Goal: Use online tool/utility: Utilize a website feature to perform a specific function

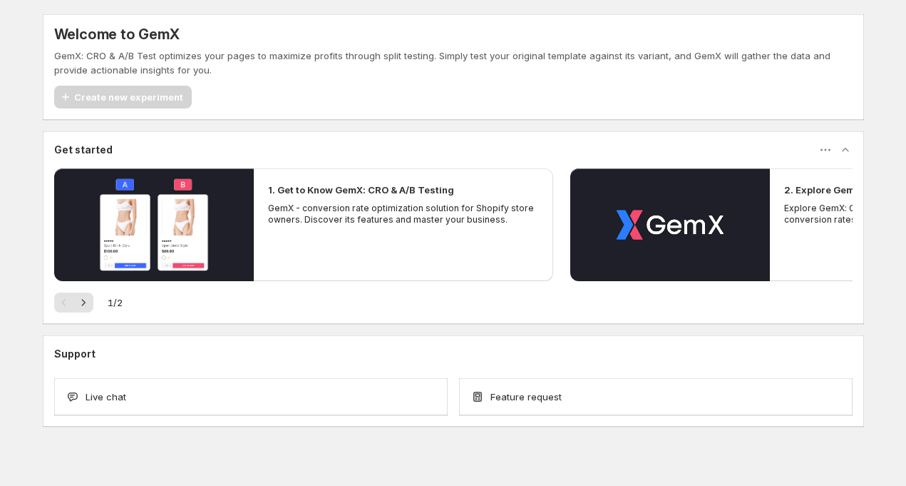
scroll to position [17, 0]
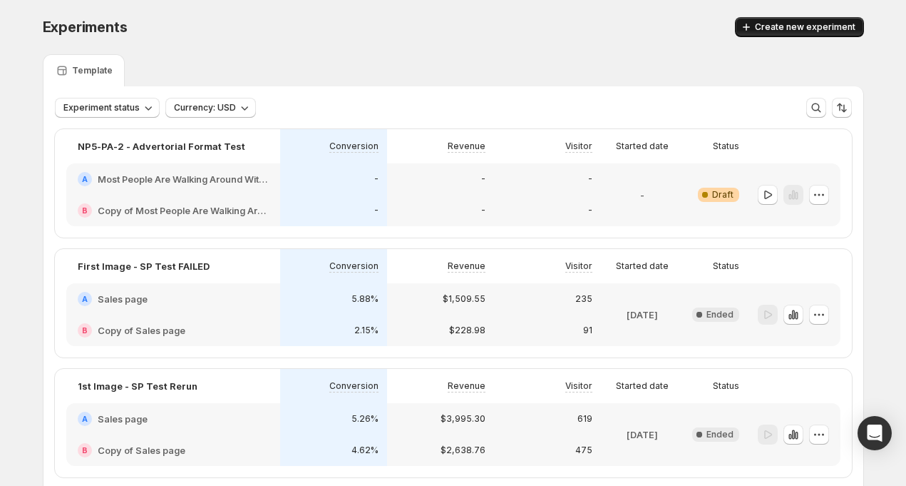
click at [816, 24] on span "Create new experiment" at bounding box center [805, 26] width 101 height 11
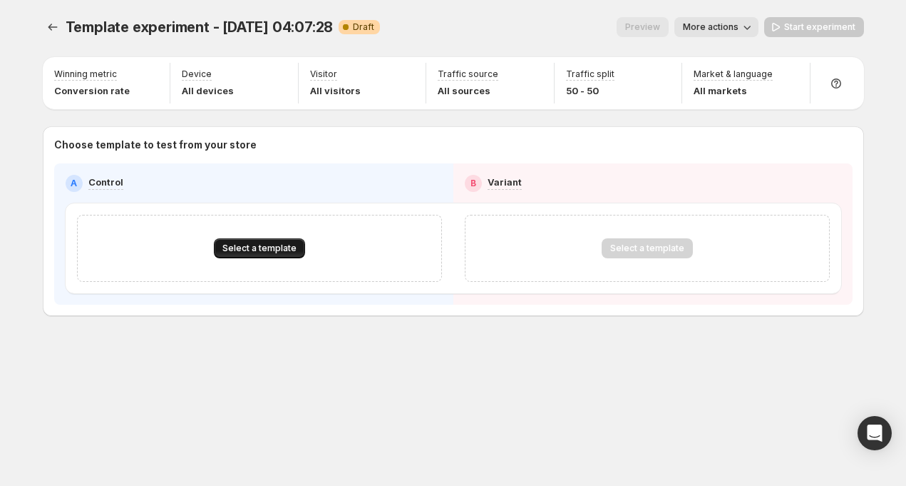
click at [267, 242] on button "Select a template" at bounding box center [259, 248] width 91 height 20
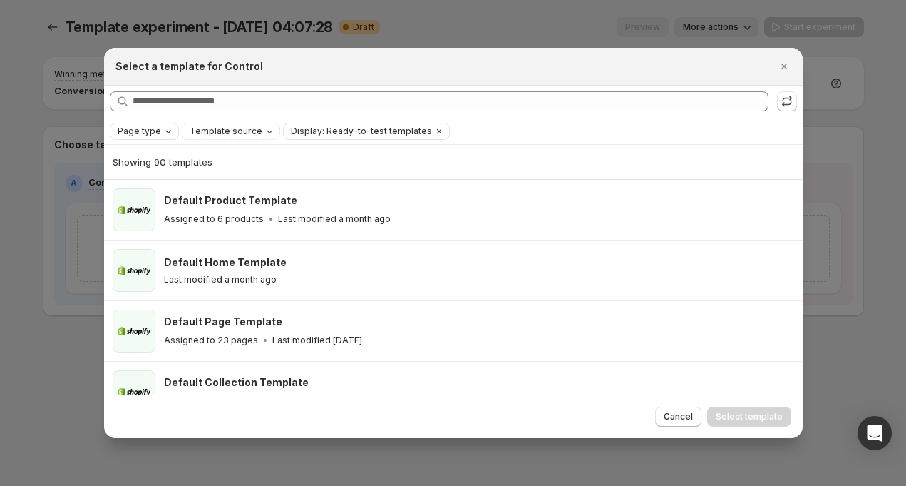
click at [165, 128] on icon "Page type" at bounding box center [168, 130] width 11 height 11
click at [173, 160] on span "Landing page" at bounding box center [167, 158] width 61 height 11
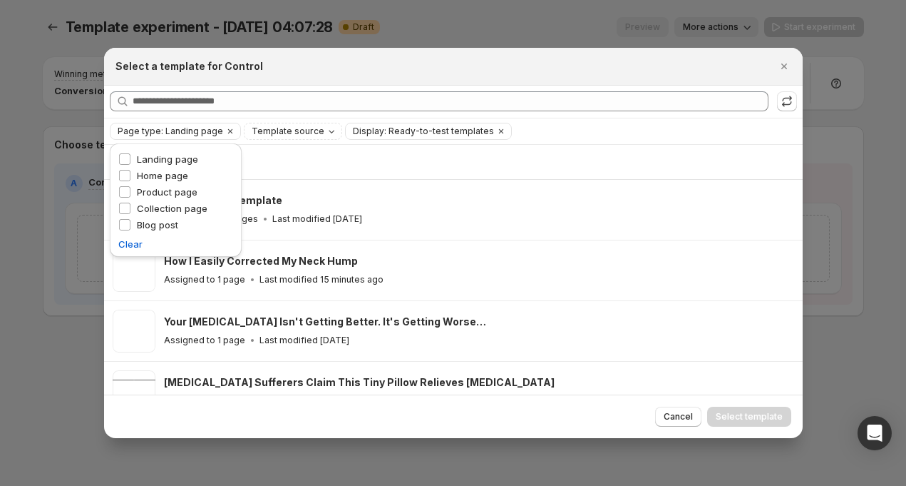
click at [323, 169] on div "Showing 42 templates" at bounding box center [454, 162] width 682 height 34
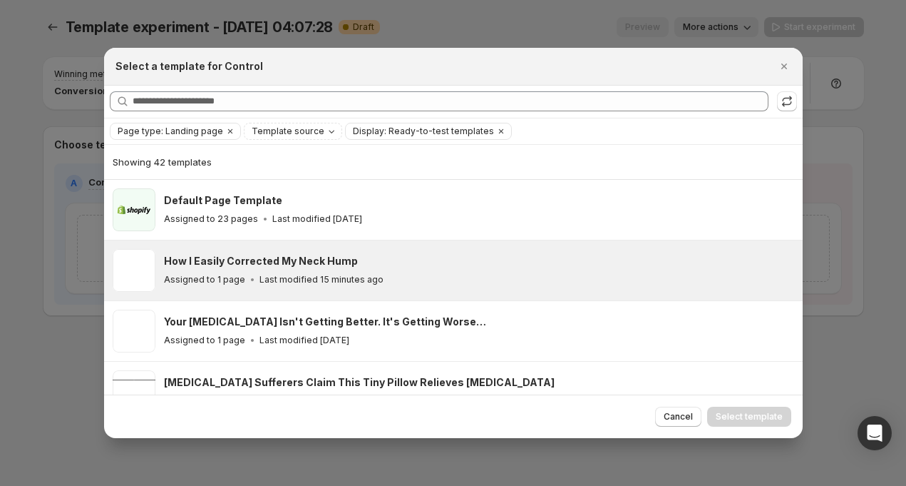
click at [260, 277] on p "Last modified 15 minutes ago" at bounding box center [322, 279] width 124 height 11
click at [737, 416] on span "Select template" at bounding box center [749, 416] width 67 height 11
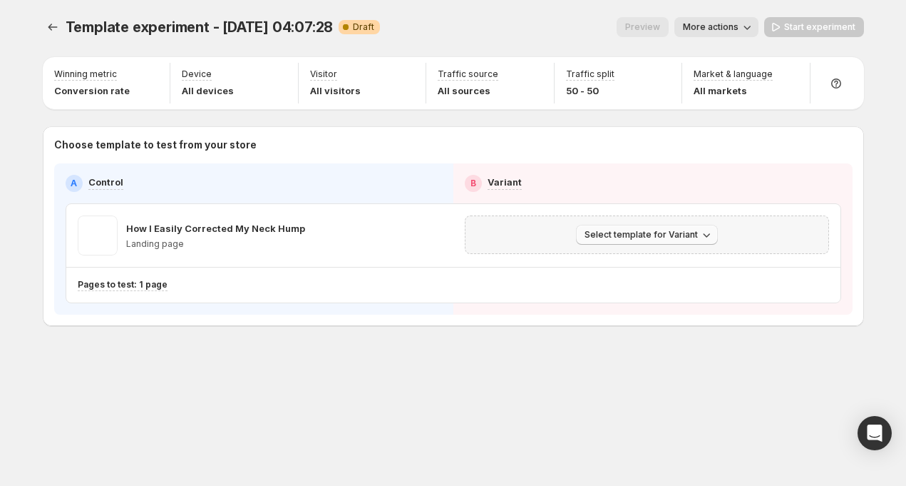
click at [612, 237] on span "Select template for Variant" at bounding box center [641, 234] width 113 height 11
click at [544, 380] on div "Template experiment - [DATE] 04:07:28. This page is ready Template experiment -…" at bounding box center [454, 201] width 856 height 403
click at [48, 30] on icon "Experiments" at bounding box center [53, 27] width 14 height 14
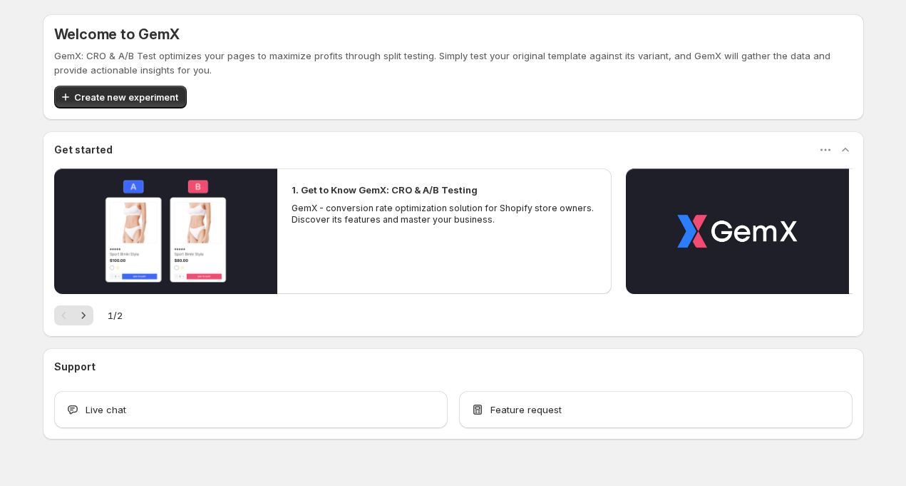
scroll to position [31, 0]
